Goal: Transaction & Acquisition: Book appointment/travel/reservation

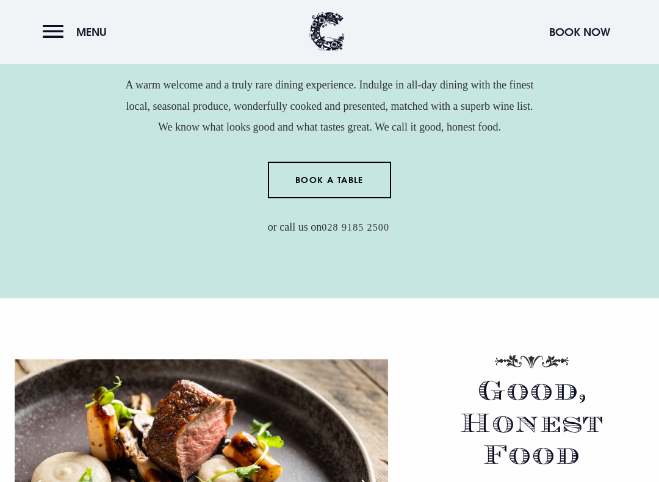
scroll to position [559, 0]
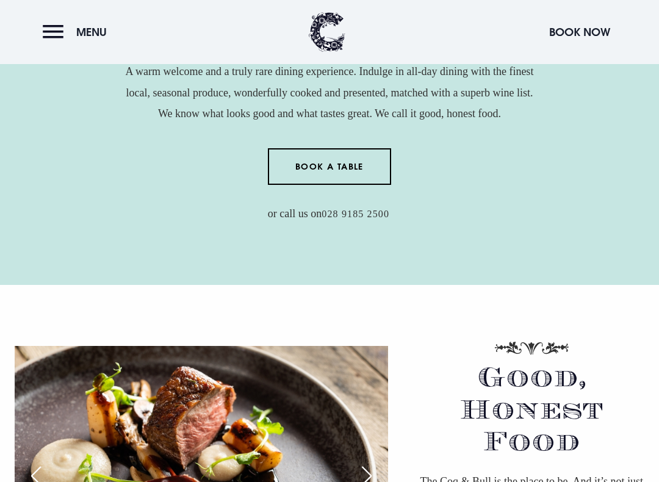
click at [332, 162] on link "Book a Table" at bounding box center [330, 166] width 124 height 37
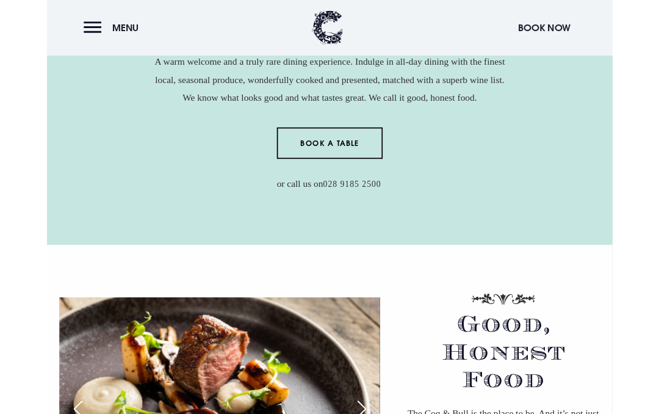
scroll to position [594, 0]
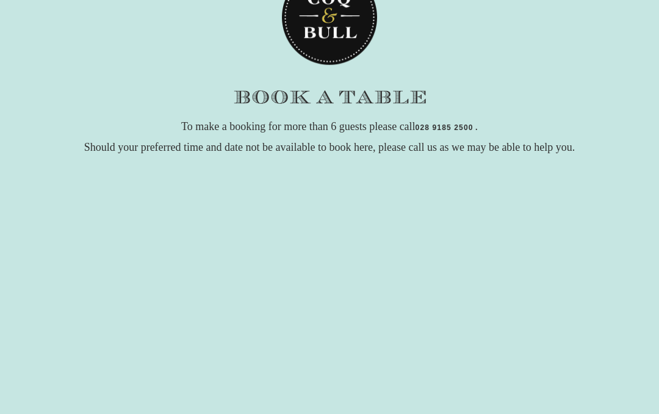
scroll to position [103, 0]
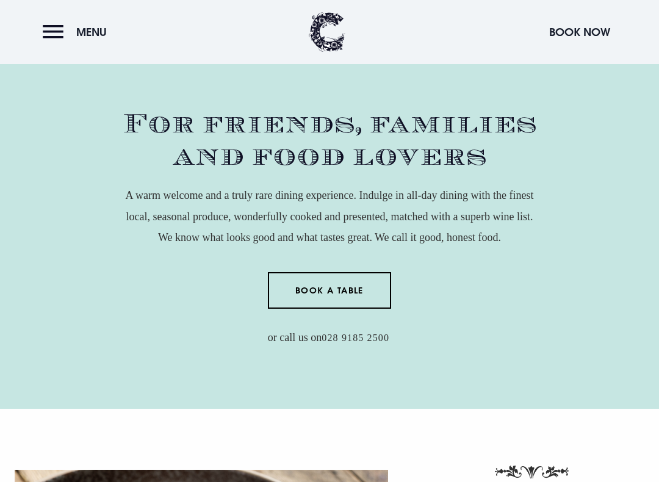
scroll to position [453, 0]
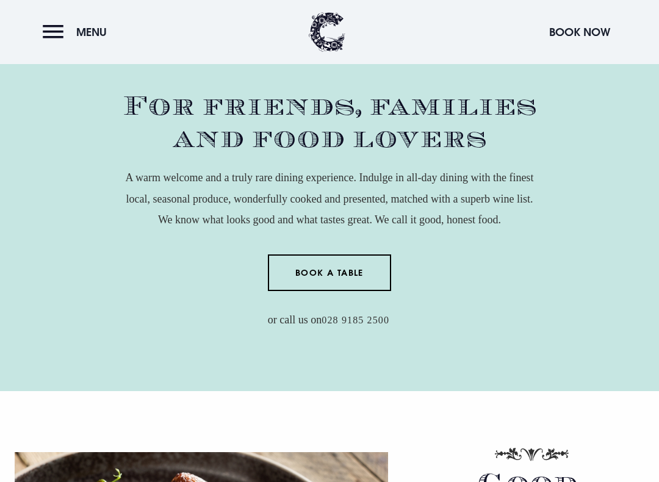
click at [333, 270] on link "Book a Table" at bounding box center [330, 273] width 124 height 37
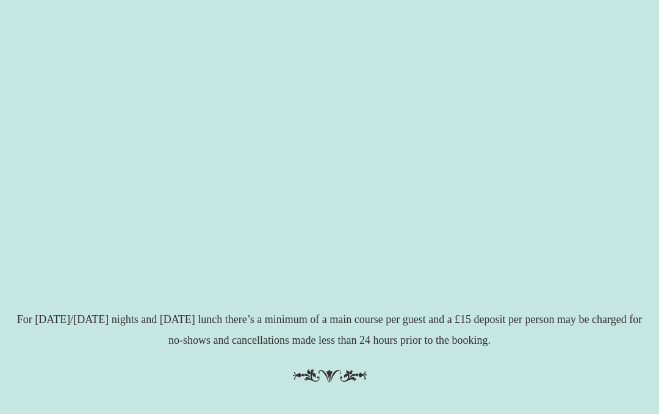
scroll to position [260, 0]
